Goal: Task Accomplishment & Management: Manage account settings

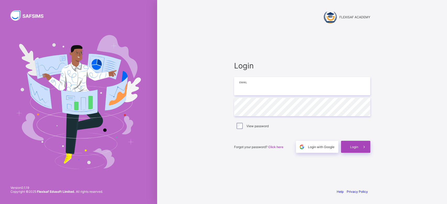
type input "**********"
click at [349, 146] on div "Login" at bounding box center [355, 147] width 29 height 12
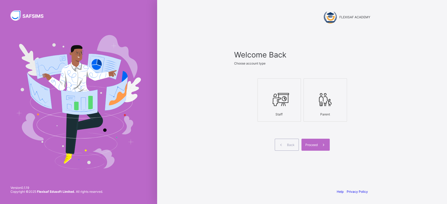
click at [279, 97] on icon at bounding box center [279, 100] width 18 height 16
click at [317, 145] on span "Proceed" at bounding box center [311, 145] width 12 height 4
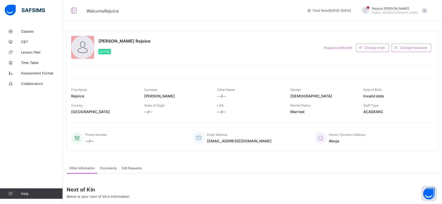
click at [427, 11] on span at bounding box center [424, 10] width 5 height 5
click at [413, 24] on span "Switch to parent" at bounding box center [410, 23] width 35 height 6
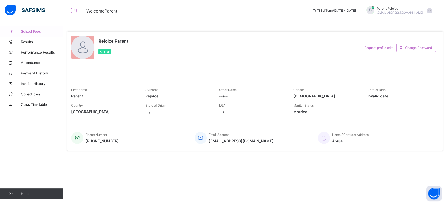
click at [29, 30] on span "School Fees" at bounding box center [42, 31] width 42 height 4
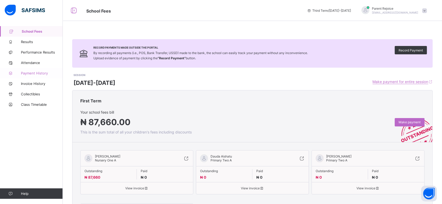
click at [37, 72] on span "Payment History" at bounding box center [42, 73] width 42 height 4
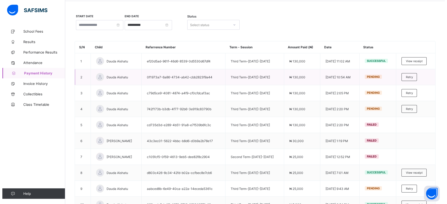
scroll to position [20, 0]
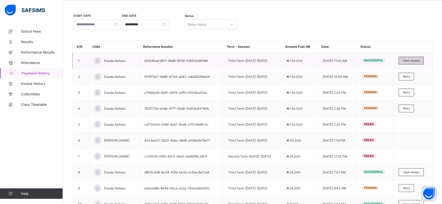
click at [420, 62] on div "View receipt" at bounding box center [411, 61] width 25 height 8
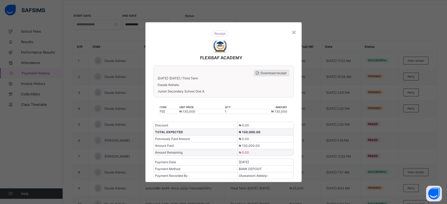
click at [275, 74] on span "Download receipt" at bounding box center [273, 73] width 26 height 4
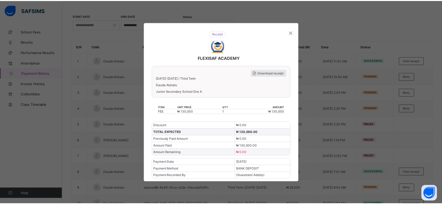
scroll to position [0, 0]
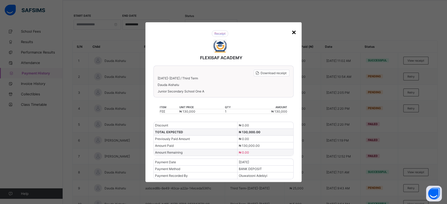
click at [294, 31] on div "×" at bounding box center [293, 31] width 5 height 9
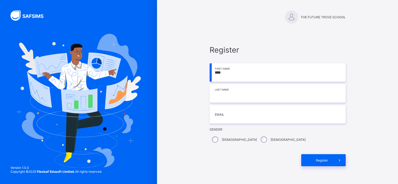
type input "****"
click at [239, 97] on input at bounding box center [278, 93] width 136 height 18
type input "*******"
click at [233, 113] on input "email" at bounding box center [278, 114] width 136 height 18
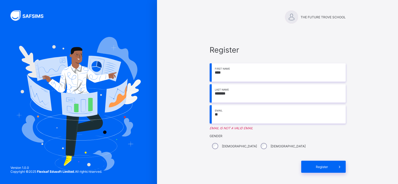
type input "**********"
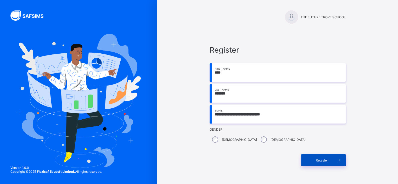
click at [324, 159] on span "Register" at bounding box center [321, 160] width 23 height 4
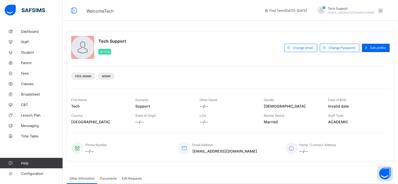
drag, startPoint x: 0, startPoint y: 0, endPoint x: 218, endPoint y: 51, distance: 224.0
click at [218, 51] on div "Tech Support Active" at bounding box center [176, 48] width 210 height 24
click at [24, 82] on span "Classes" at bounding box center [42, 84] width 42 height 4
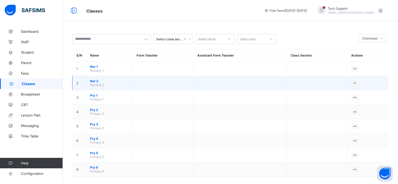
scroll to position [6, 0]
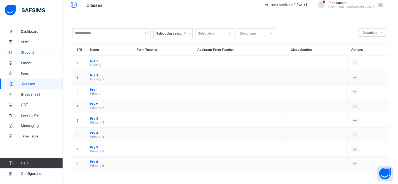
click at [30, 49] on link "Student" at bounding box center [31, 52] width 63 height 10
